Goal: Transaction & Acquisition: Purchase product/service

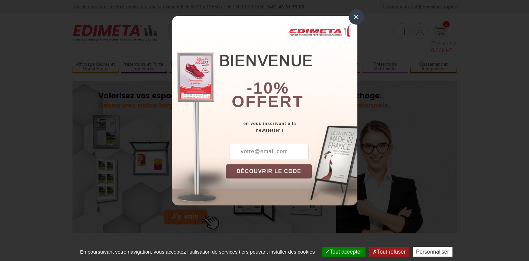
click at [213, 34] on div "× -10% offert en vous inscrivant à la newsletter ! DÉCOUVRIR LE CODE Copier le …" at bounding box center [264, 111] width 185 height 190
click at [357, 18] on div "×" at bounding box center [355, 16] width 15 height 15
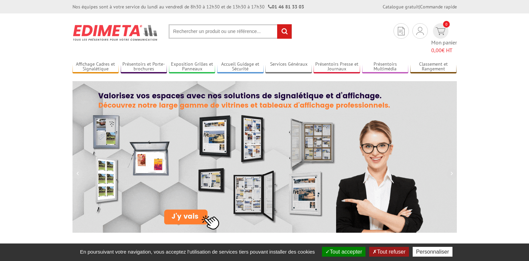
click at [203, 30] on input "text" at bounding box center [229, 31] width 123 height 14
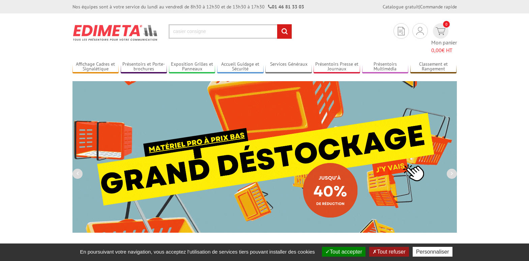
type input "casier consigne"
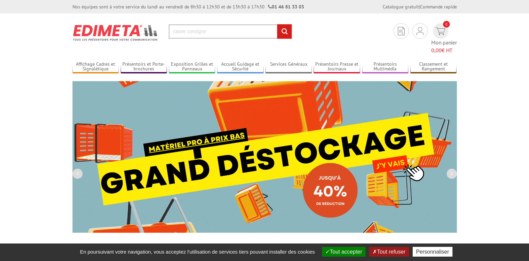
click at [277, 24] on input "rechercher" at bounding box center [284, 31] width 14 height 14
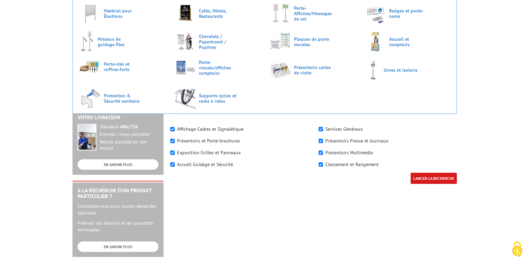
scroll to position [67, 0]
